Goal: Check status: Check status

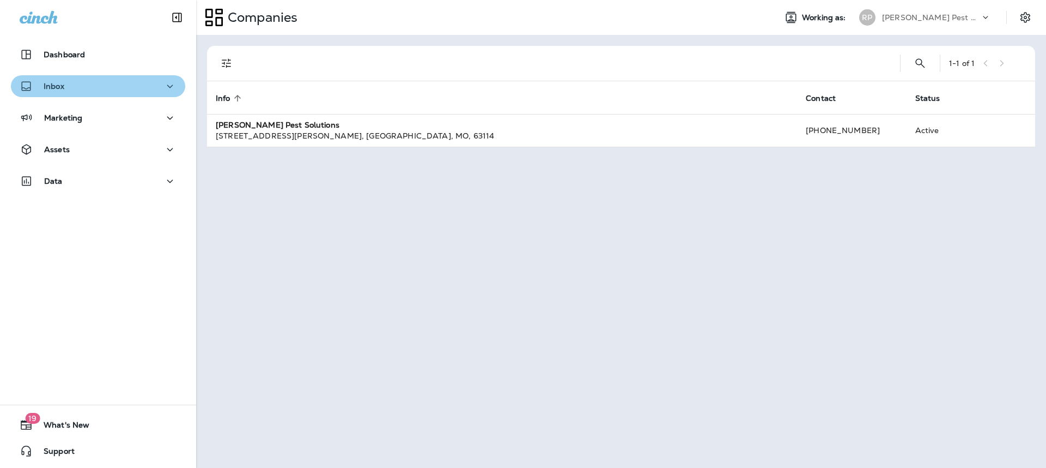
click at [149, 80] on div "Inbox" at bounding box center [98, 87] width 157 height 14
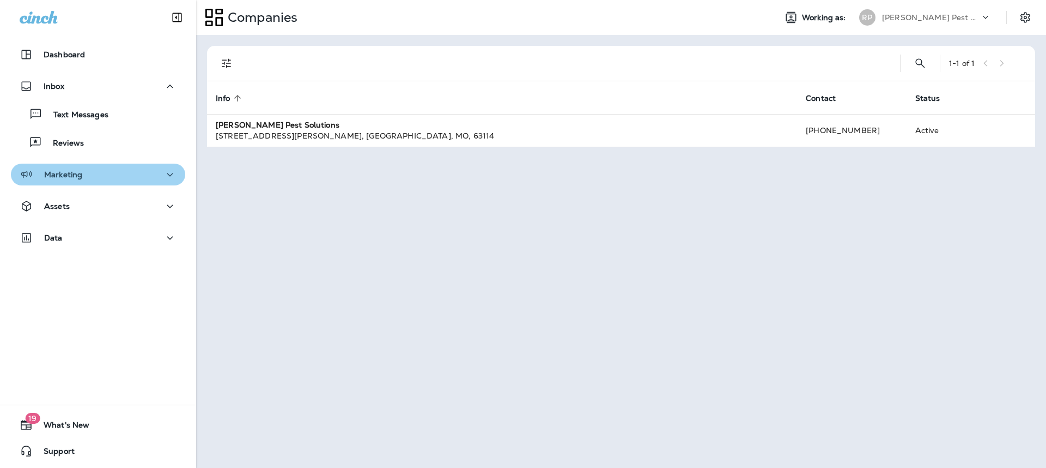
click at [143, 168] on div "Marketing" at bounding box center [98, 175] width 157 height 14
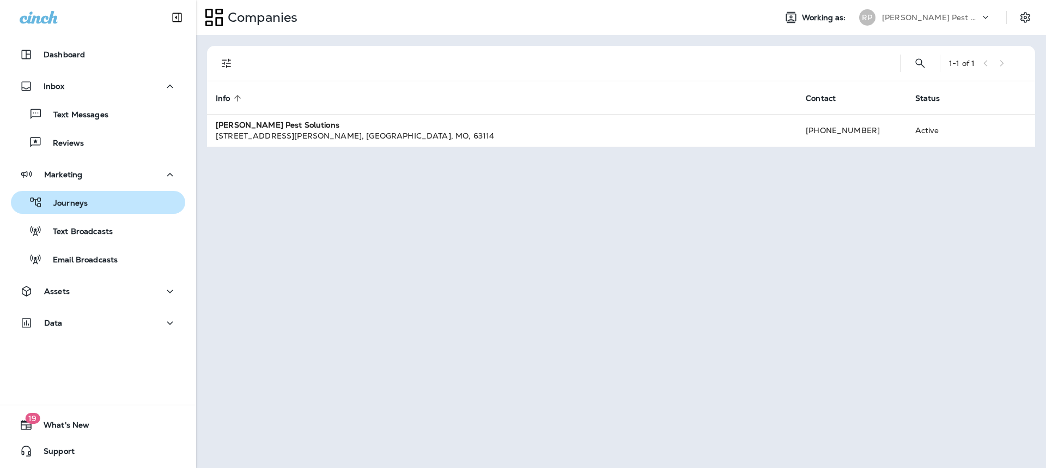
click at [135, 210] on div "Journeys" at bounding box center [98, 202] width 166 height 16
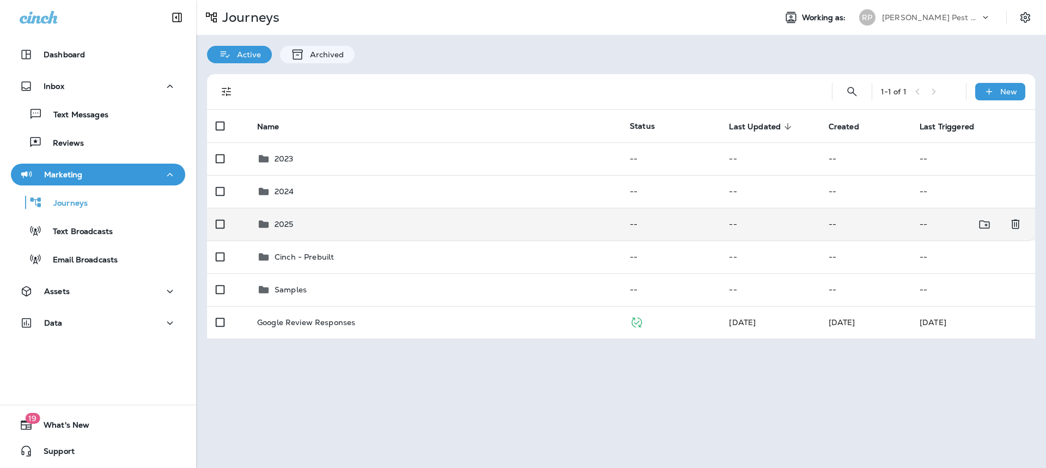
click at [270, 225] on div "2025" at bounding box center [434, 223] width 355 height 13
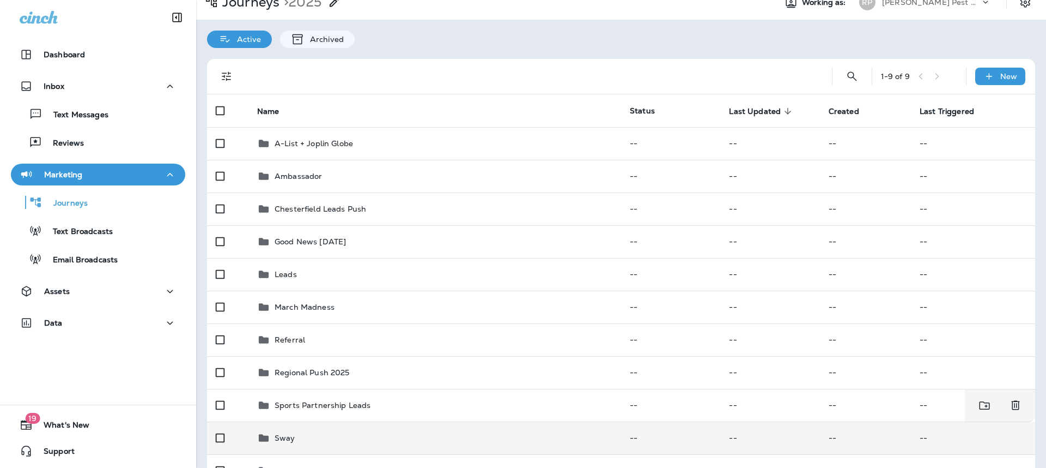
scroll to position [16, 0]
click at [288, 434] on p "Sway" at bounding box center [285, 437] width 21 height 9
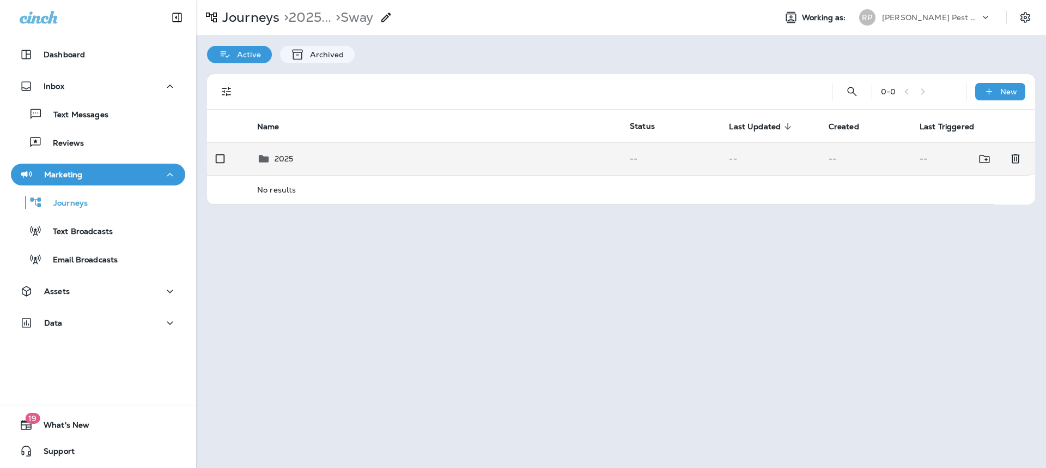
click at [283, 164] on div "2025" at bounding box center [284, 158] width 19 height 13
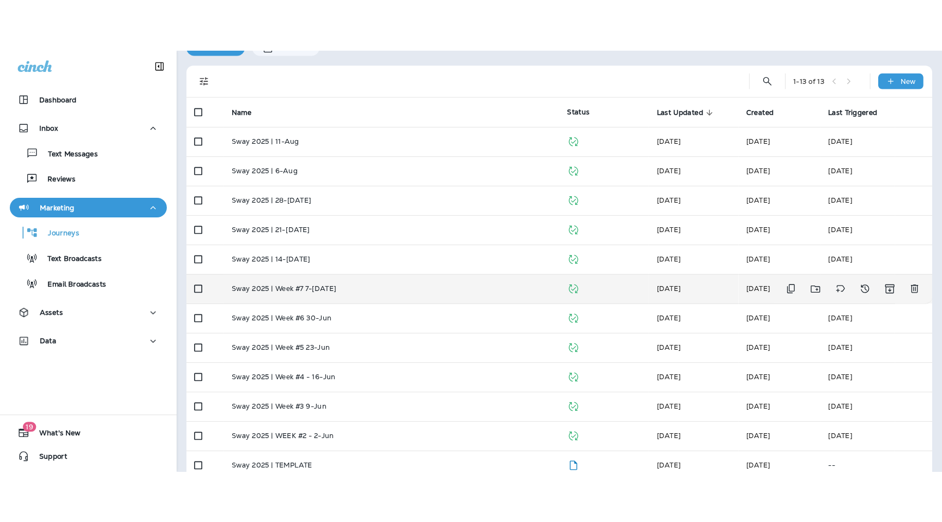
scroll to position [22, 0]
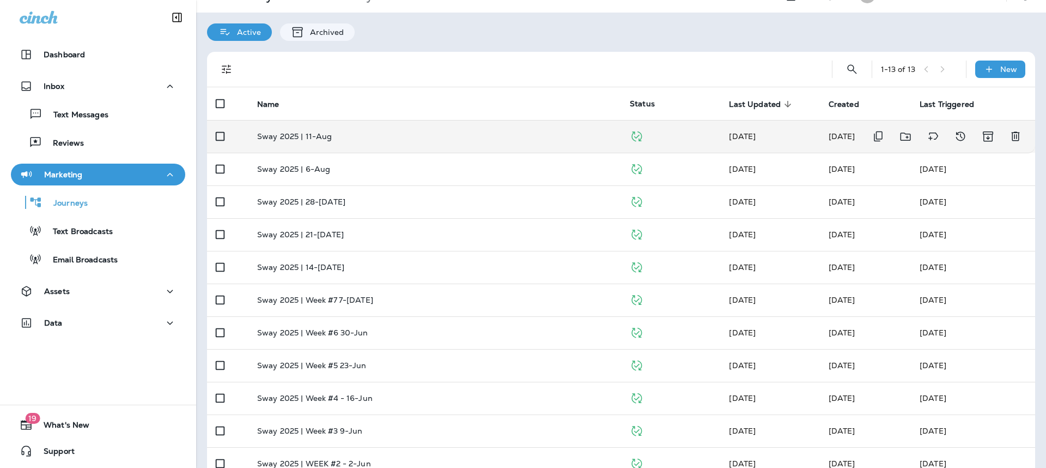
click at [325, 149] on td "Sway 2025 | 11-Aug" at bounding box center [434, 136] width 373 height 33
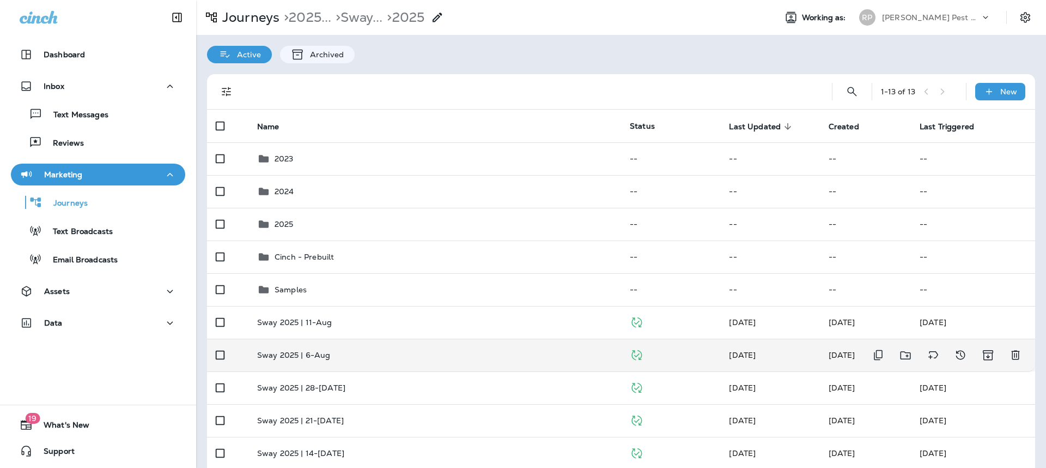
click at [314, 355] on p "Sway 2025 | 6-Aug" at bounding box center [293, 354] width 73 height 9
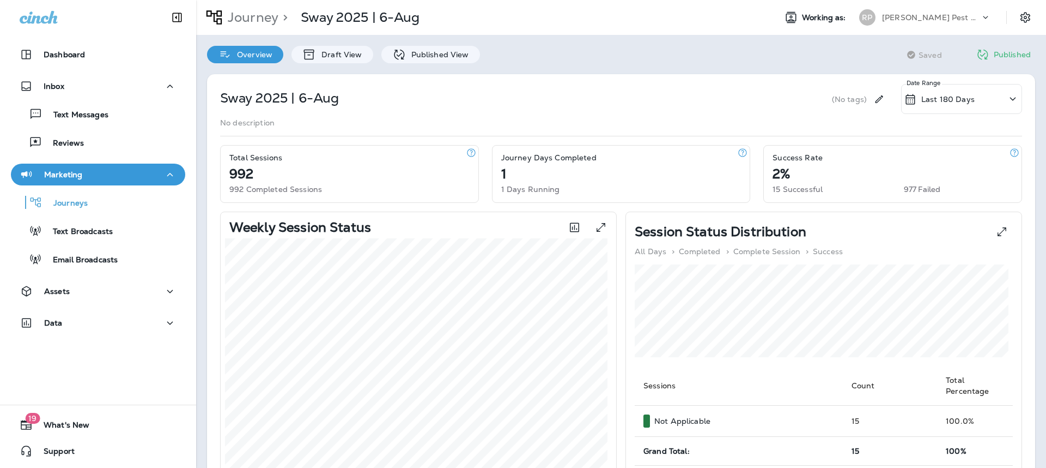
click at [516, 187] on p "1 Days Running" at bounding box center [530, 189] width 59 height 9
click at [428, 60] on div "Published View" at bounding box center [430, 54] width 99 height 17
